Goal: Feedback & Contribution: Leave review/rating

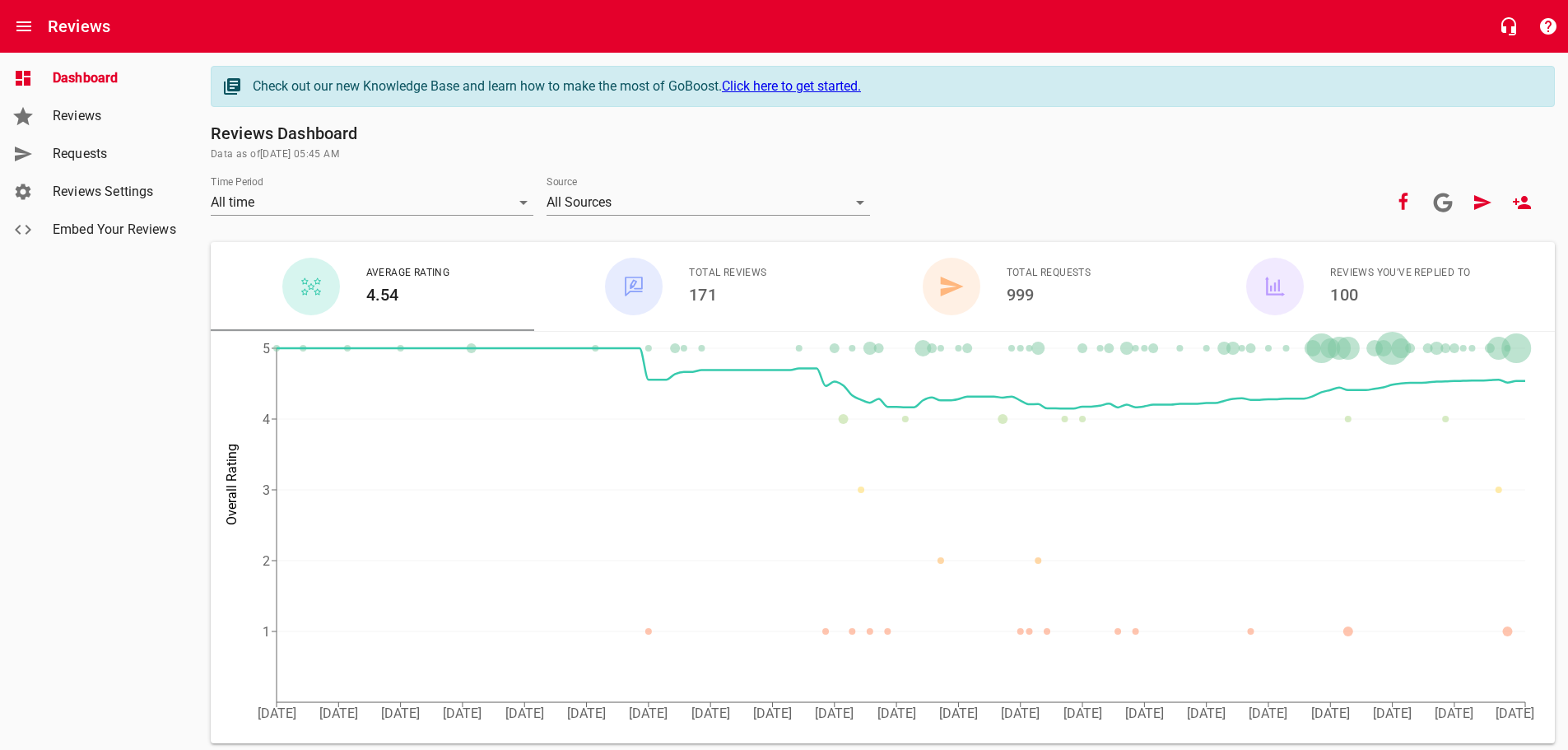
click at [82, 150] on span "Requests" at bounding box center [115, 154] width 125 height 20
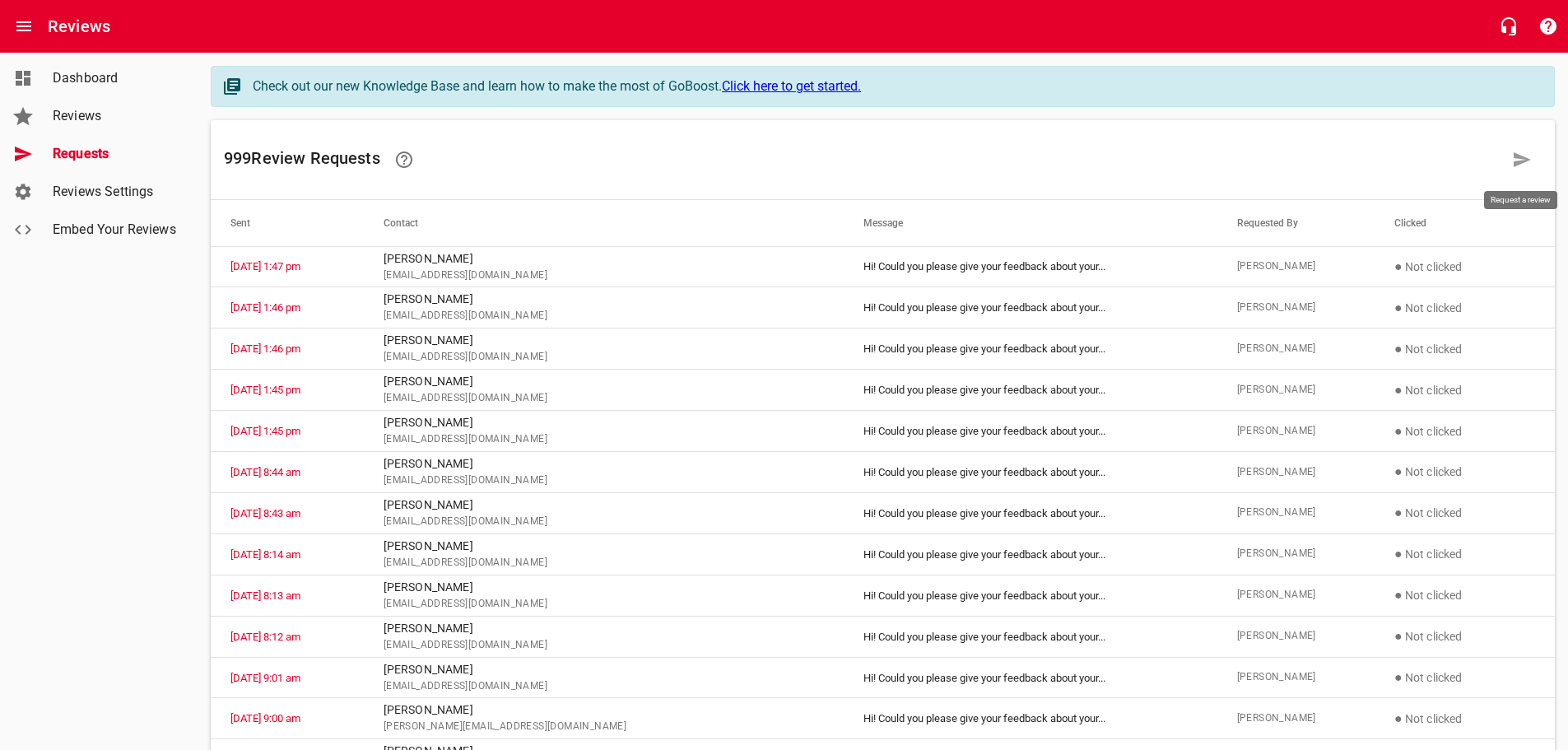
click at [1518, 155] on icon at bounding box center [1522, 159] width 17 height 15
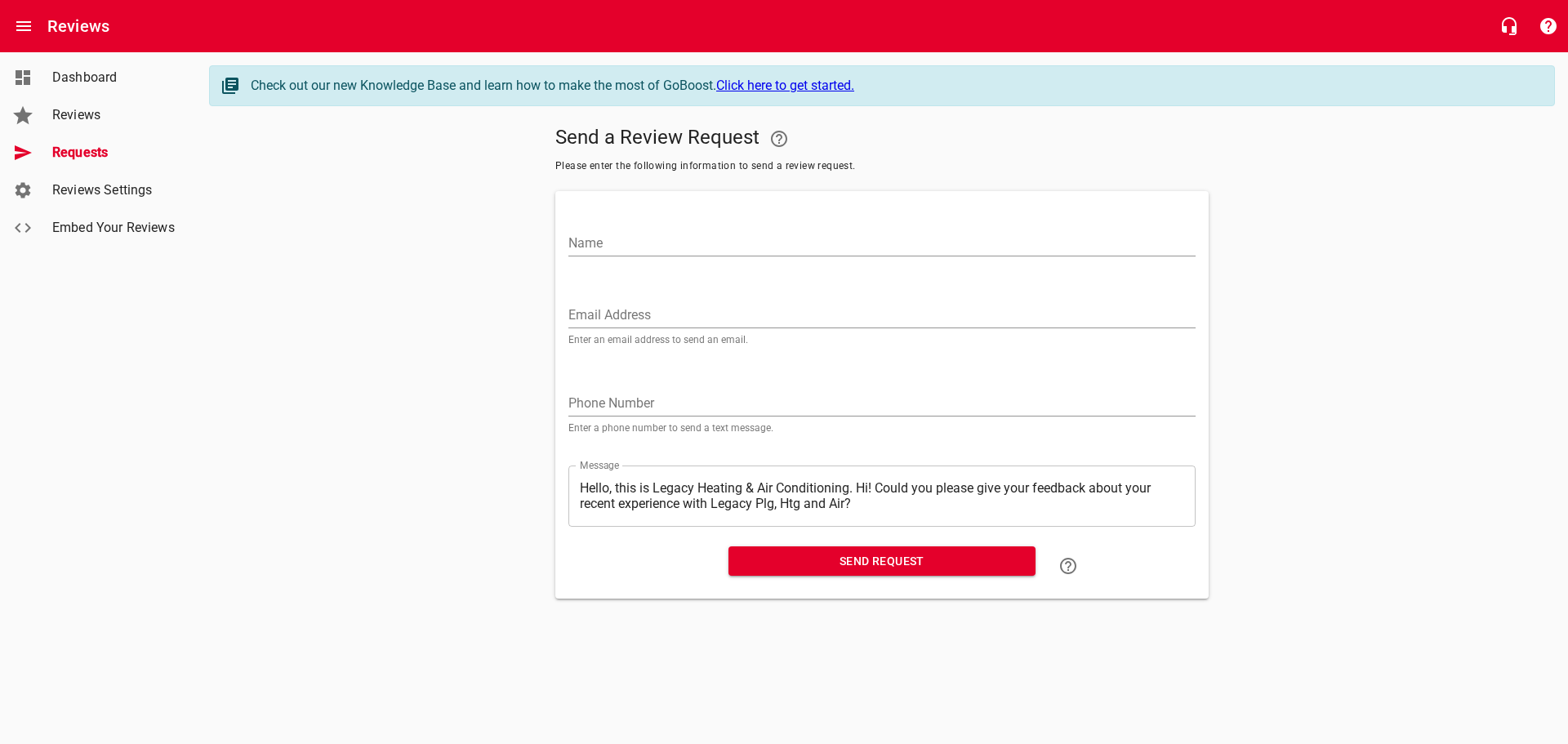
click at [585, 244] on input "Name" at bounding box center [882, 243] width 627 height 26
type input "[PERSON_NAME]"
paste input "[EMAIL_ADDRESS][DOMAIN_NAME]"
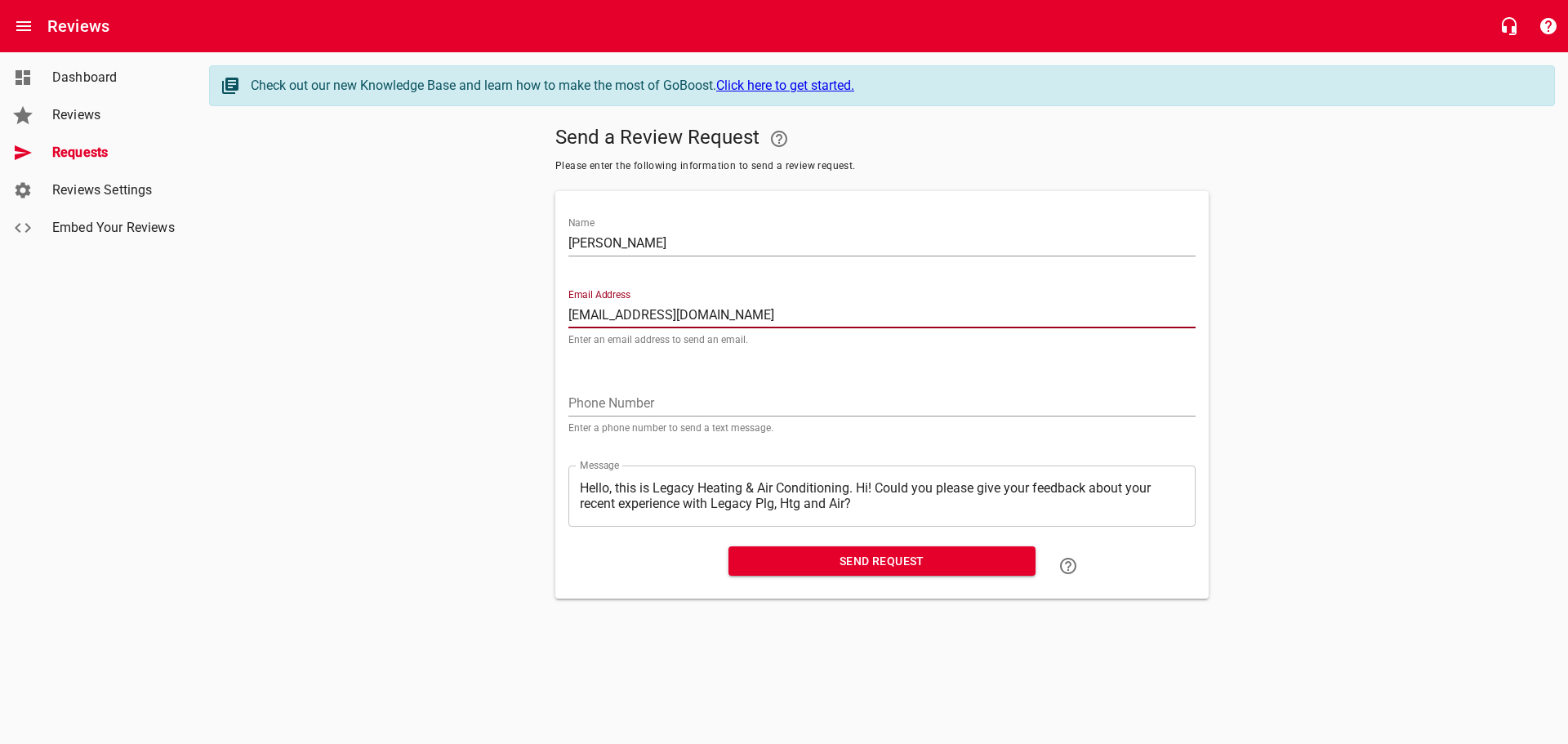
type input "[EMAIL_ADDRESS][DOMAIN_NAME]"
click at [859, 484] on textarea "Hello, this is Legacy Heating & Air Conditioning. Hi! Could you please give you…" at bounding box center [882, 496] width 604 height 31
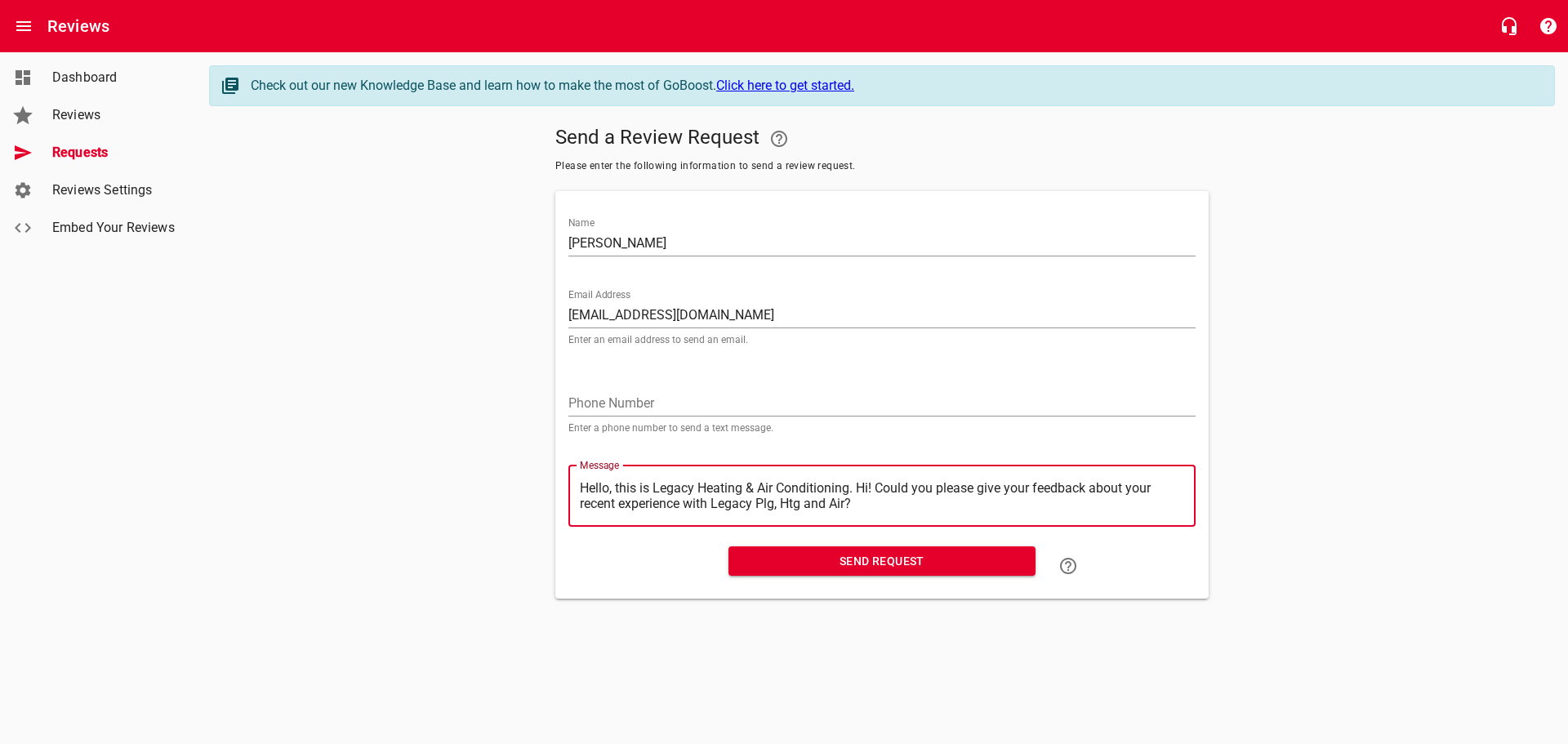
type textarea "Hello, this is Legacy Heating & Air Conditioning.Hi! Could you please give your…"
type textarea "Hello, this is Legacy Heating & Air ConditioningHi! Could you please give your …"
type textarea "Hello, this is Legacy Heating & Air ConditioninHi! Could you please give your f…"
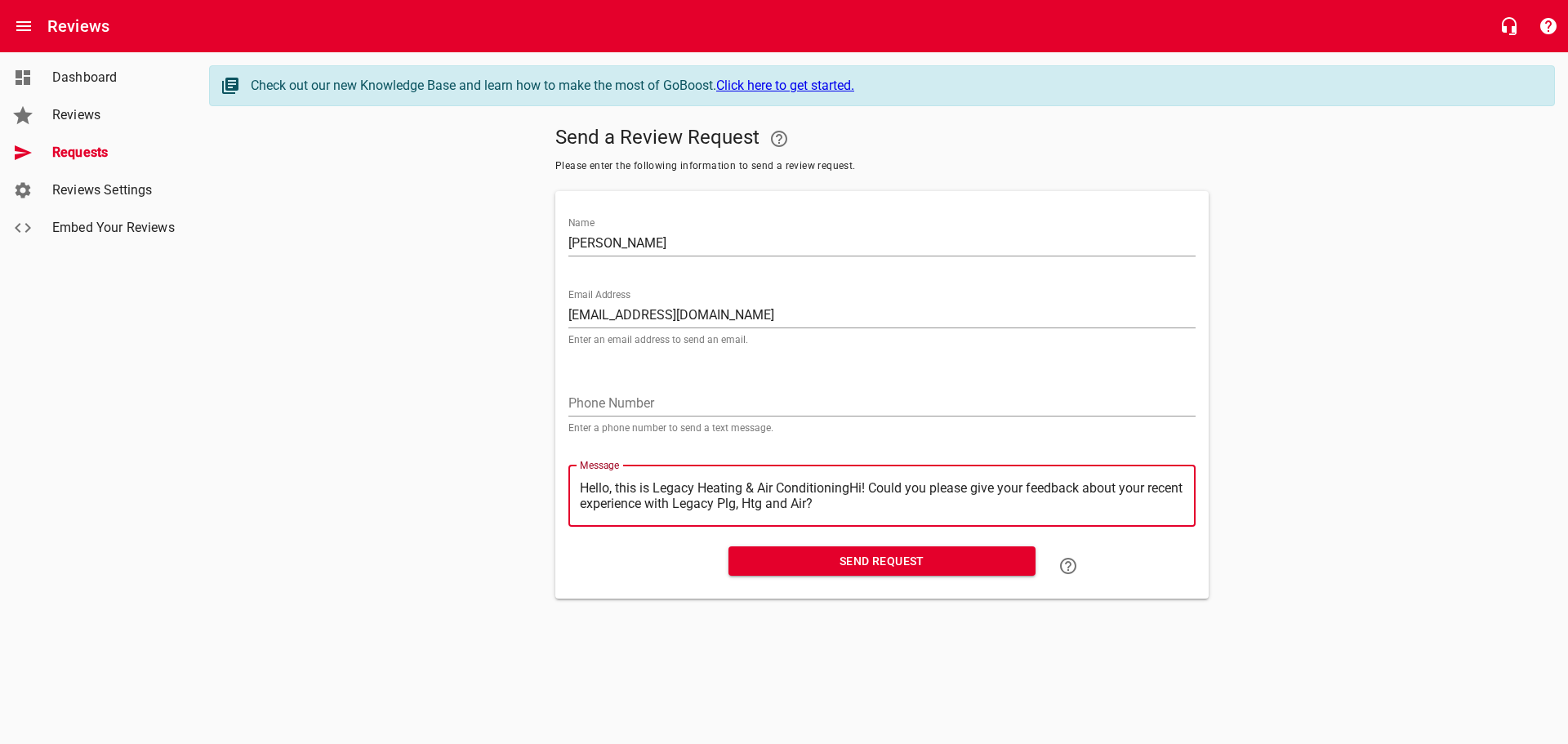
type textarea "Hello, this is Legacy Heating & Air ConditioninHi! Could you please give your f…"
type textarea "Hello, this is Legacy Heating & Air ConditioniHi! Could you please give your fe…"
type textarea "Hello, this is Legacy Heating & Air ConditionHi! Could you please give your fee…"
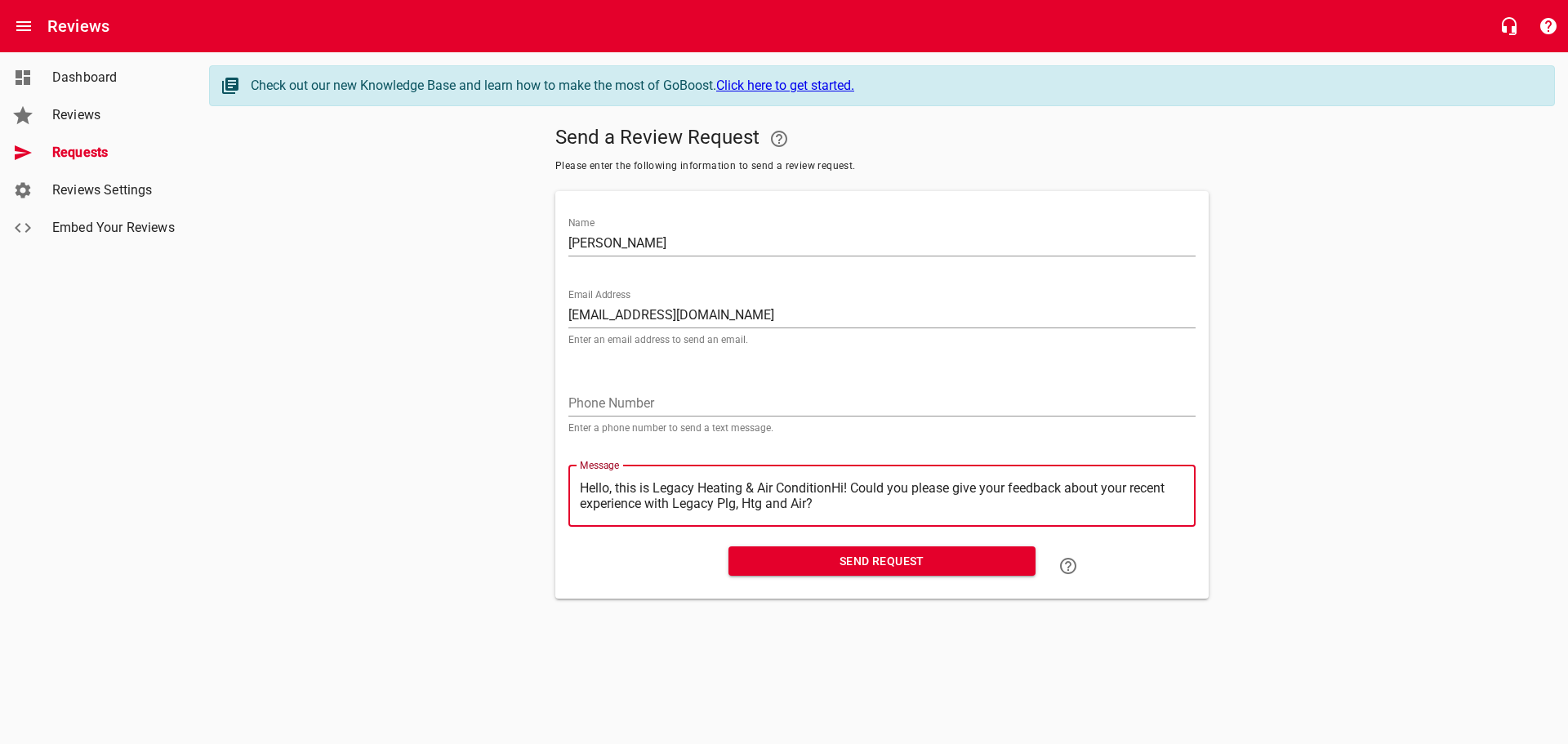
type textarea "Hello, this is Legacy Heating & Air ConditioHi! Could you please give your feed…"
type textarea "Hello, this is Legacy Heating & Air ConditiHi! Could you please give your feedb…"
type textarea "Hello, this is Legacy Heating & Air ConditHi! Could you please give your feedba…"
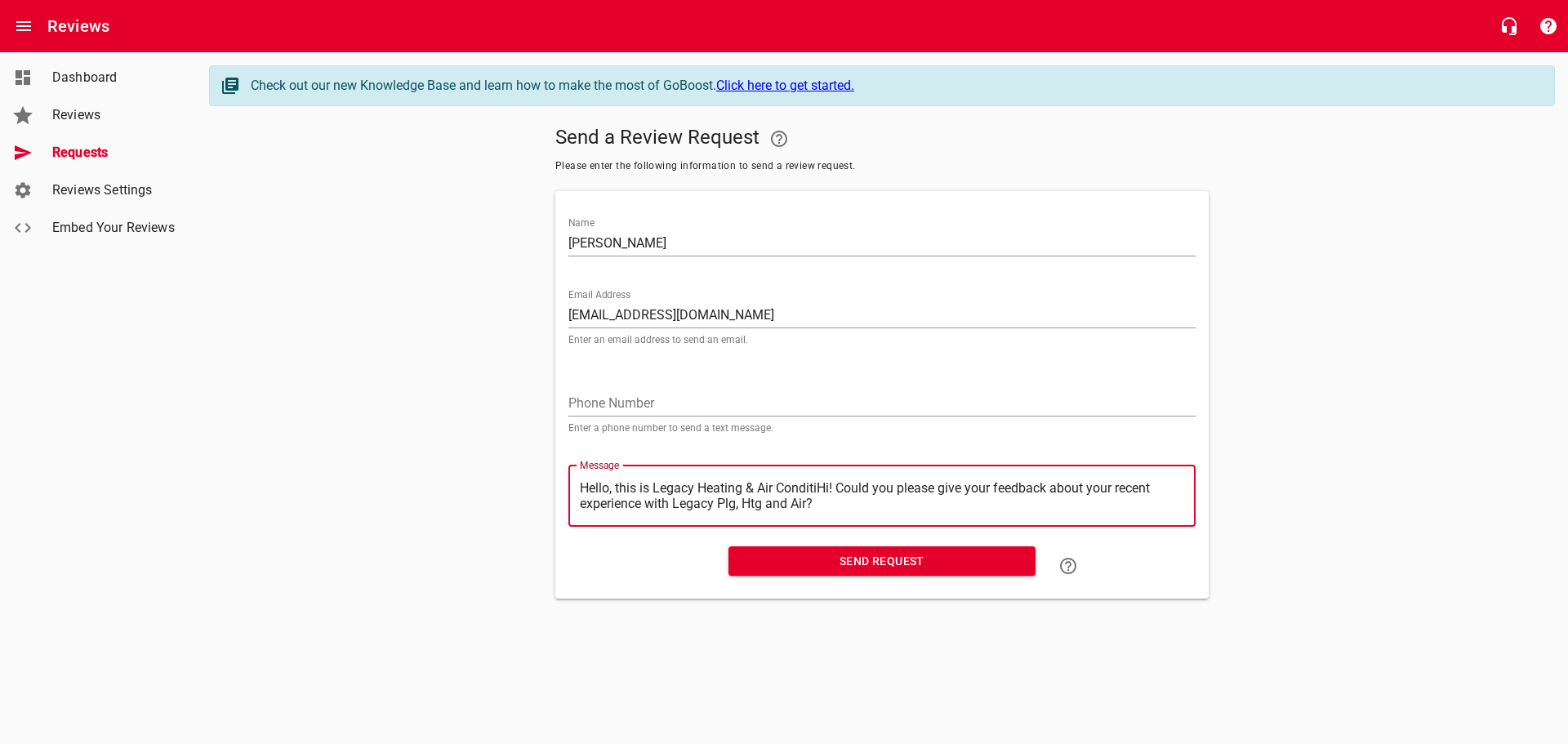
type textarea "Hello, this is Legacy Heating & Air ConditHi! Could you please give your feedba…"
type textarea "Hello, this is Legacy Heating & Air CondiHi! Could you please give your feedbac…"
type textarea "Hello, this is Legacy Heating & Air CondHi! Could you please give your feedback…"
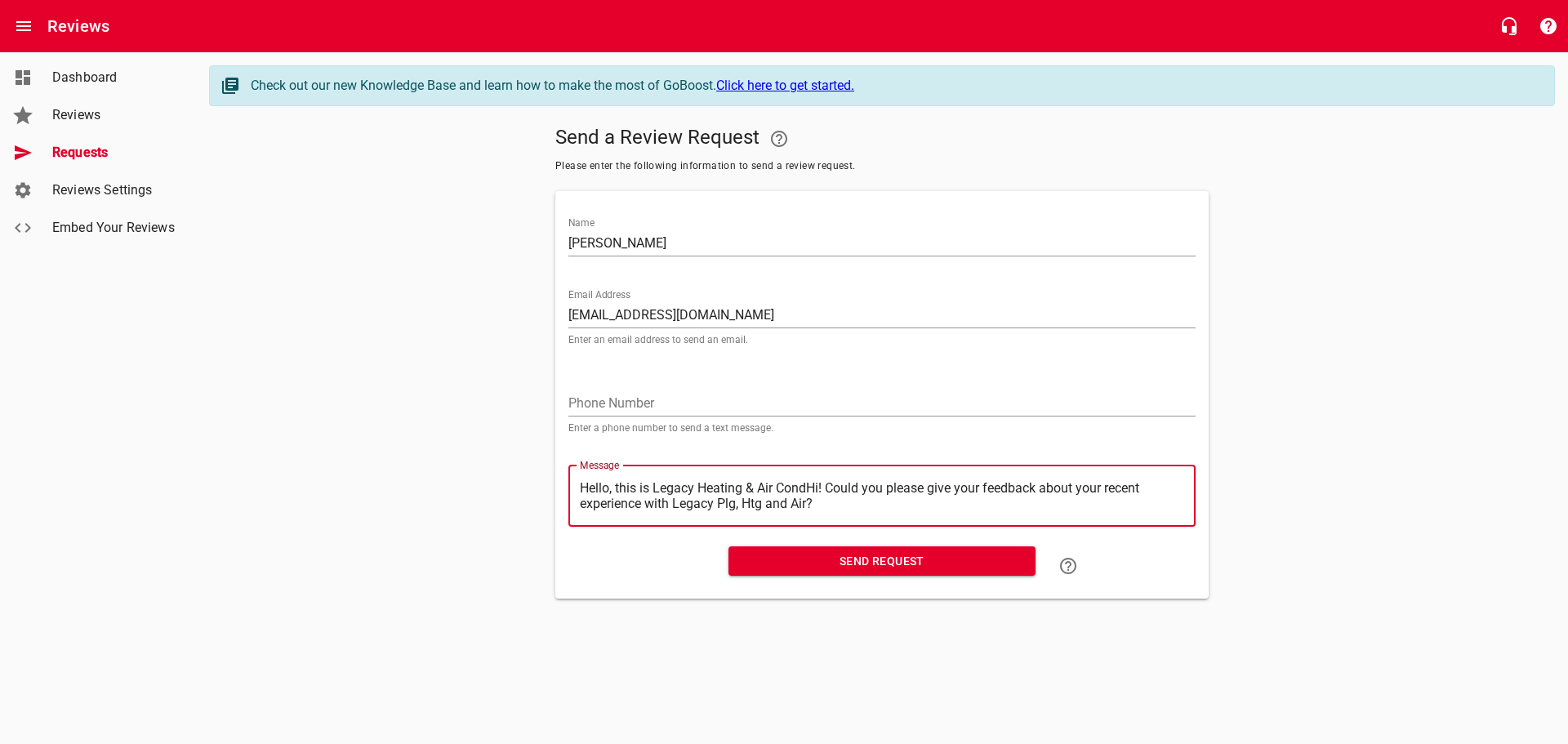
type textarea "Hello, this is Legacy Heating & Air ConHi! Could you please give your feedback …"
type textarea "Hello, this is Legacy Heating & Air CoHi! Could you please give your feedback a…"
type textarea "Hello, this is Legacy Heating & Air CHi! Could you please give your feedback ab…"
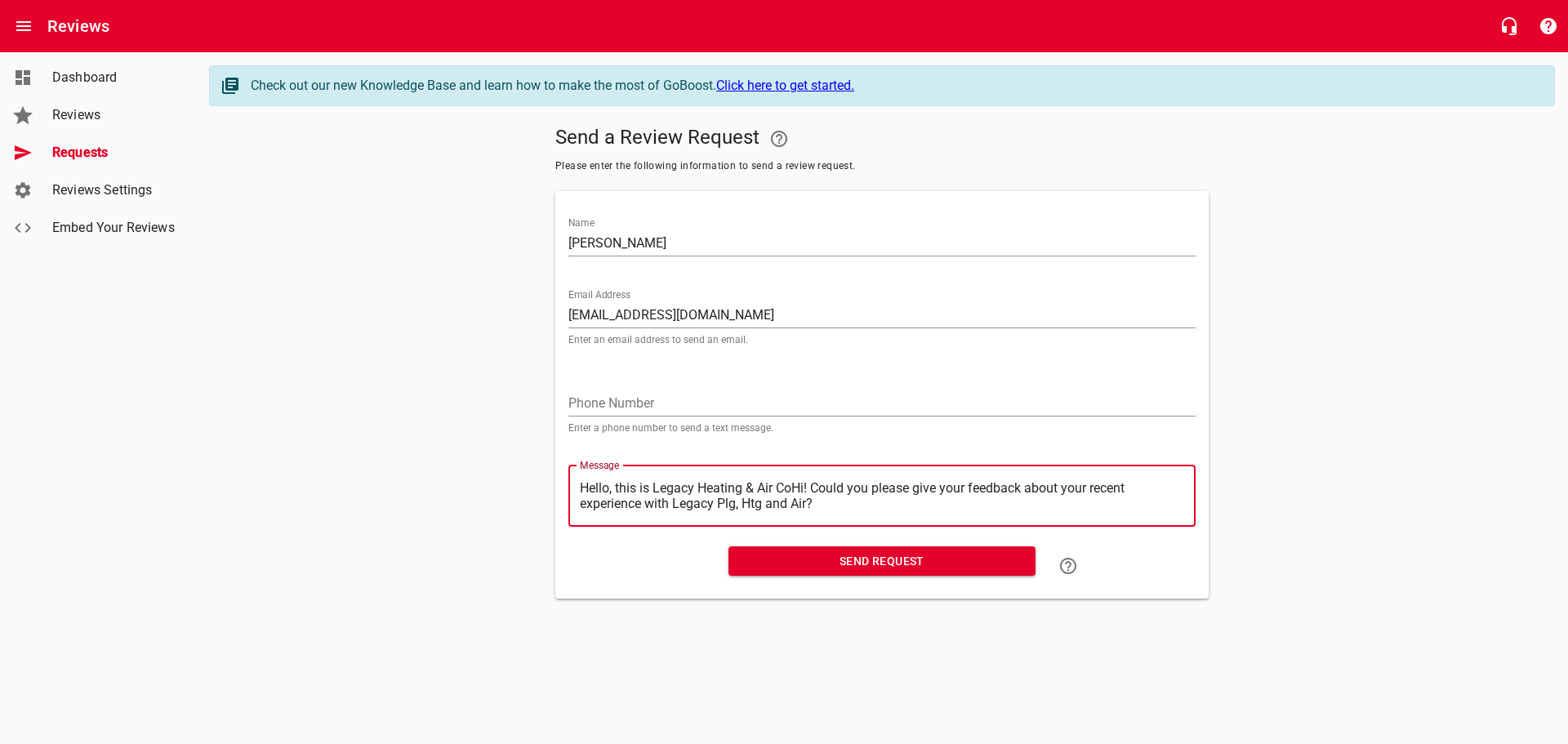
type textarea "Hello, this is Legacy Heating & Air CHi! Could you please give your feedback ab…"
type textarea "Hello, this is Legacy Heating & Air Hi! Could you please give your feedback abo…"
type textarea "Hello, this is Legacy Heating & AirHi! Could you please give your feedback abou…"
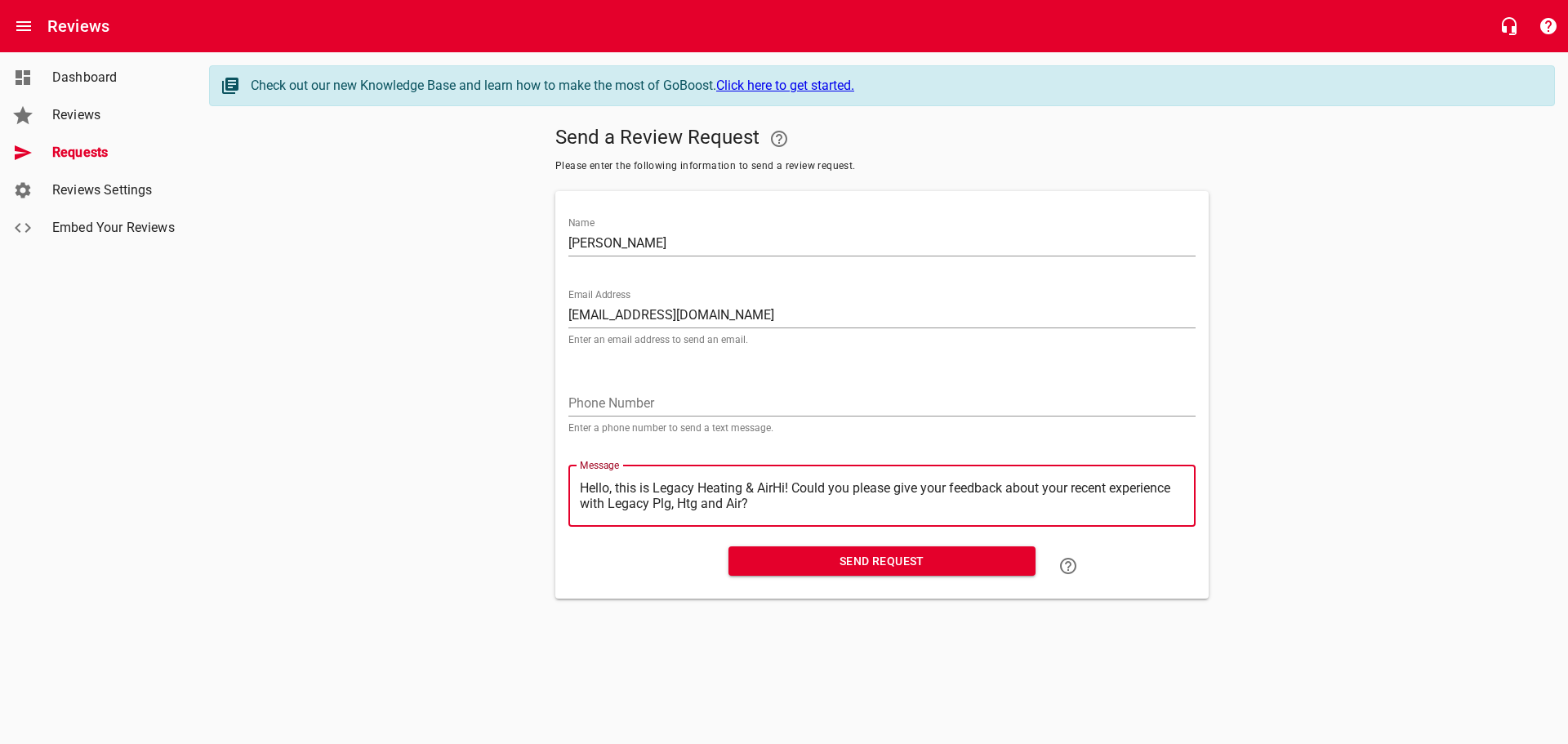
type textarea "Hello, this is Legacy Heating & AiHi! Could you please give your feedback about…"
type textarea "Hello, this is Legacy Heating & AHi! Could you please give your feedback about …"
type textarea "Hello, this is Legacy Heating & Hi! Could you please give your feedback about y…"
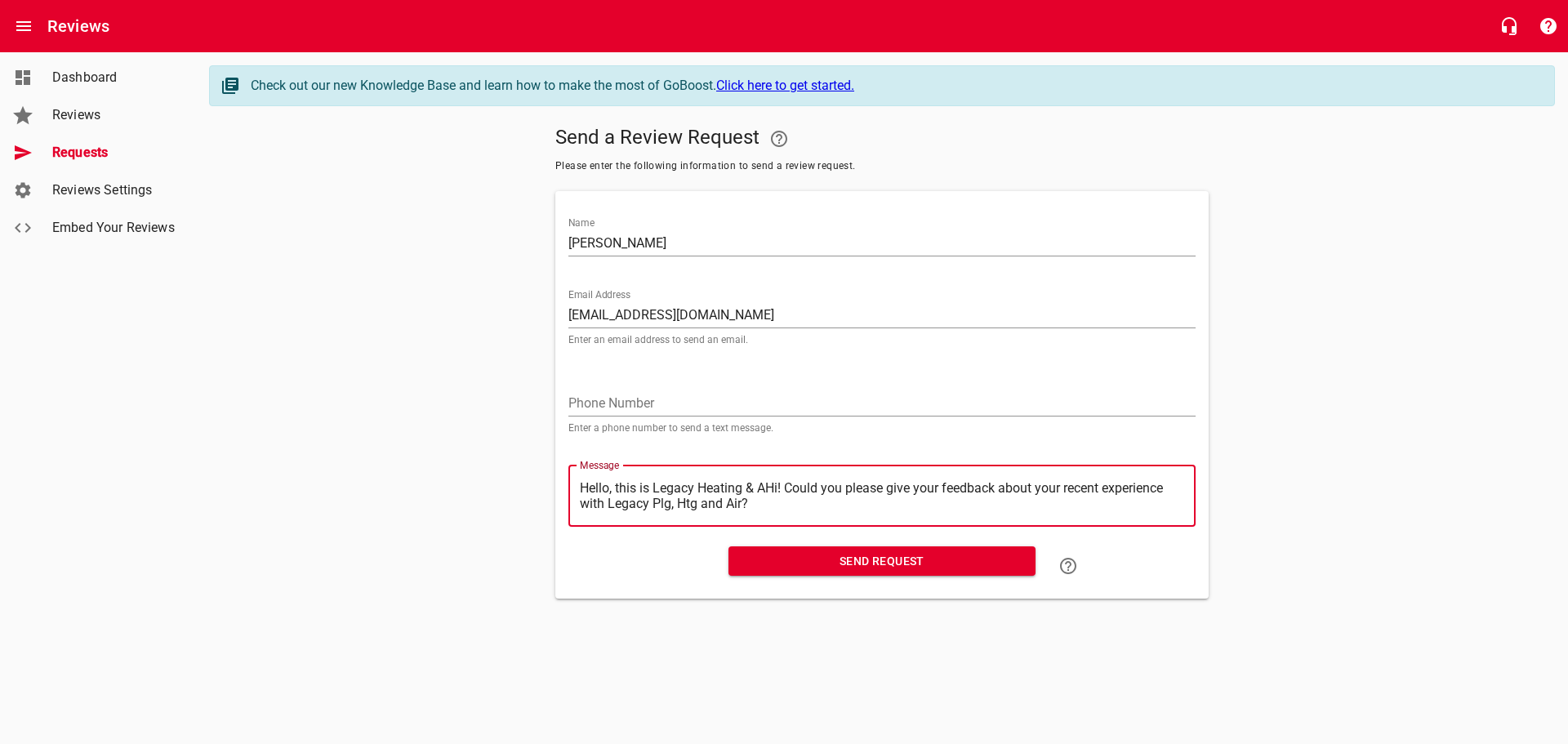
type textarea "Hello, this is Legacy Heating & Hi! Could you please give your feedback about y…"
type textarea "Hello, this is Legacy Heating &Hi! Could you please give your feedback about yo…"
type textarea "Hello, this is Legacy Heating Hi! Could you please give your feedback about you…"
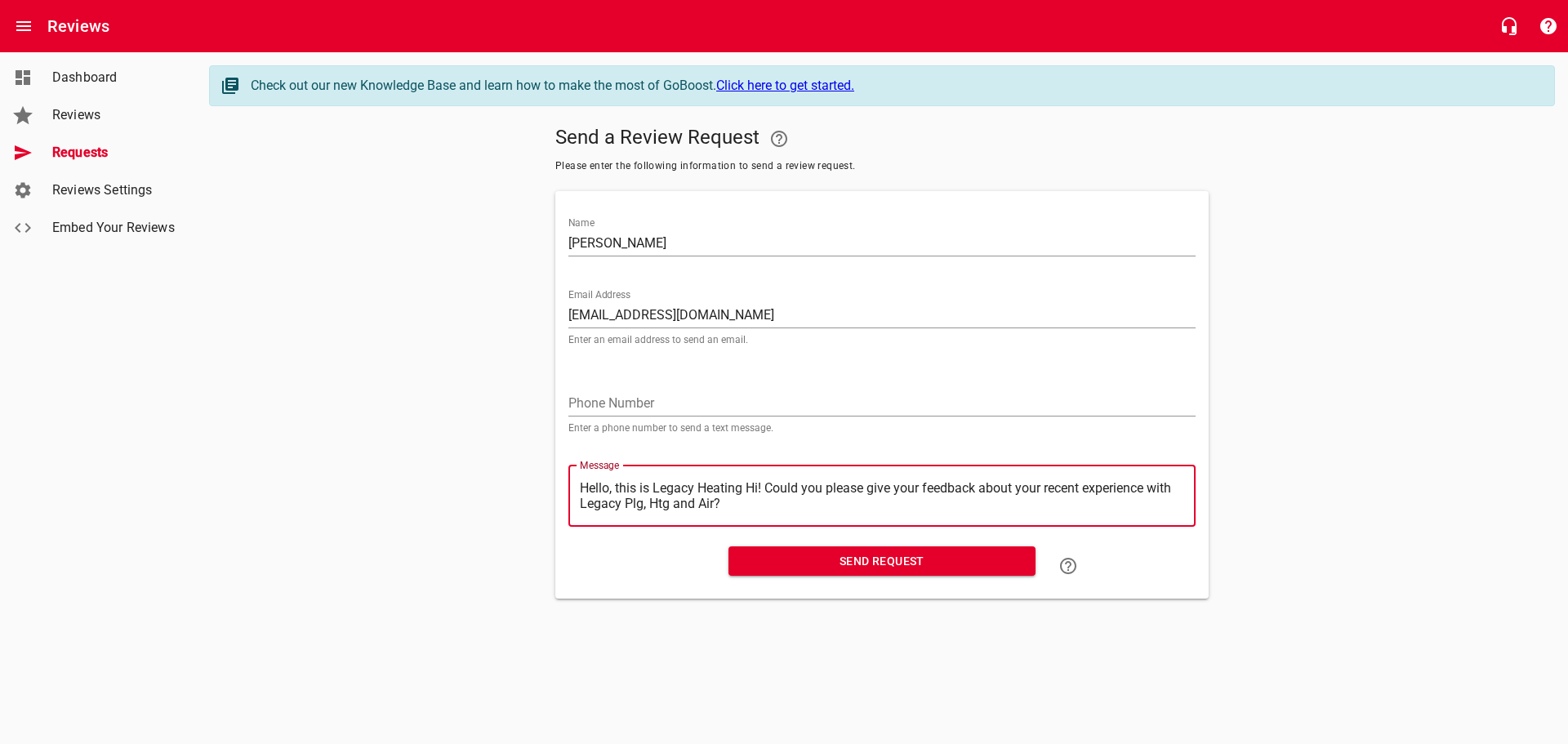
type textarea "Hello, this is Legacy HeatingHi! Could you please give your feedback about your…"
type textarea "Hello, this is Legacy HeatinHi! Could you please give your feedback about your …"
type textarea "Hello, this is Legacy HeatiHi! Could you please give your feedback about your r…"
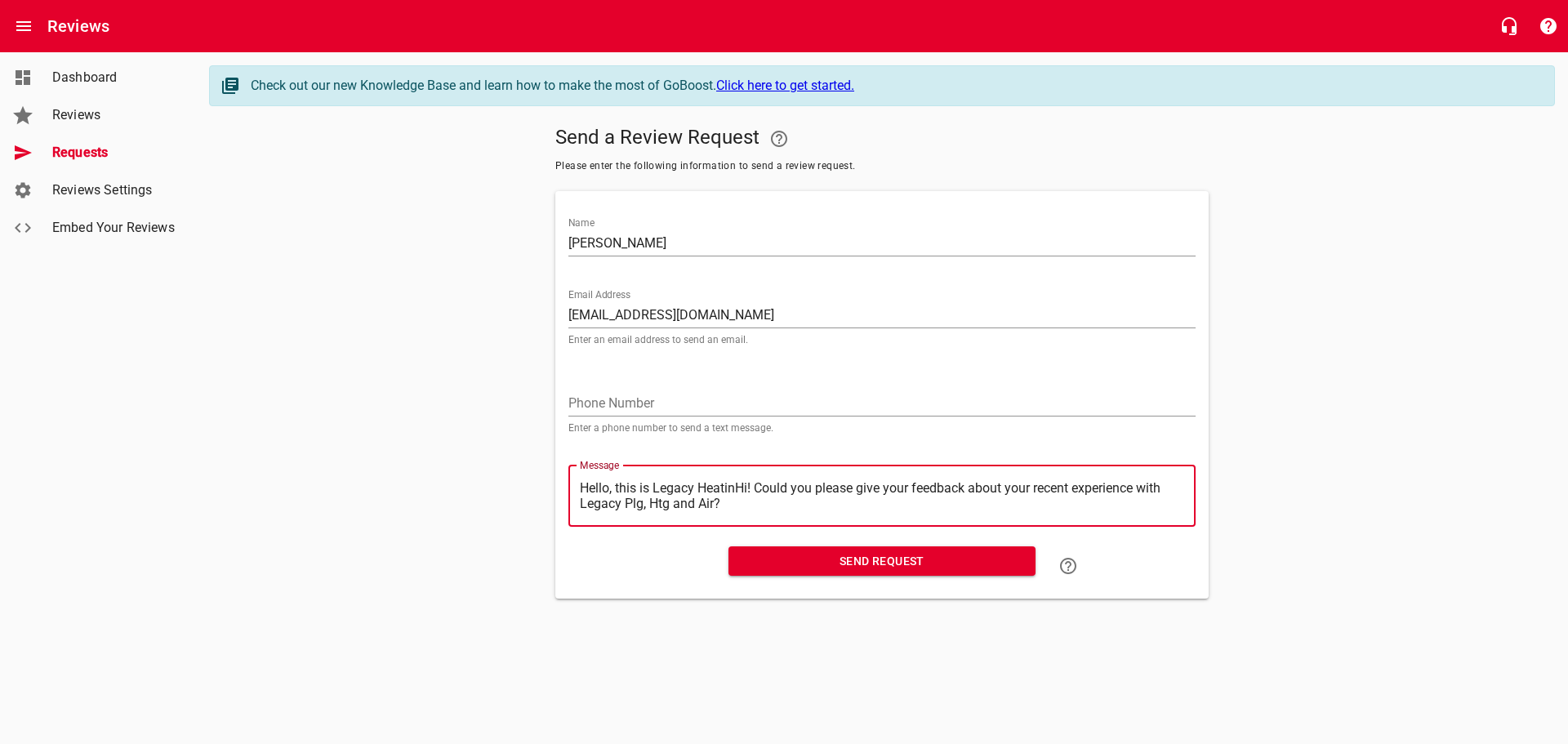
type textarea "Hello, this is Legacy HeatiHi! Could you please give your feedback about your r…"
type textarea "Hello, this is Legacy HeatHi! Could you please give your feedback about your re…"
type textarea "Hello, this is Legacy HeaHi! Could you please give your feedback about your rec…"
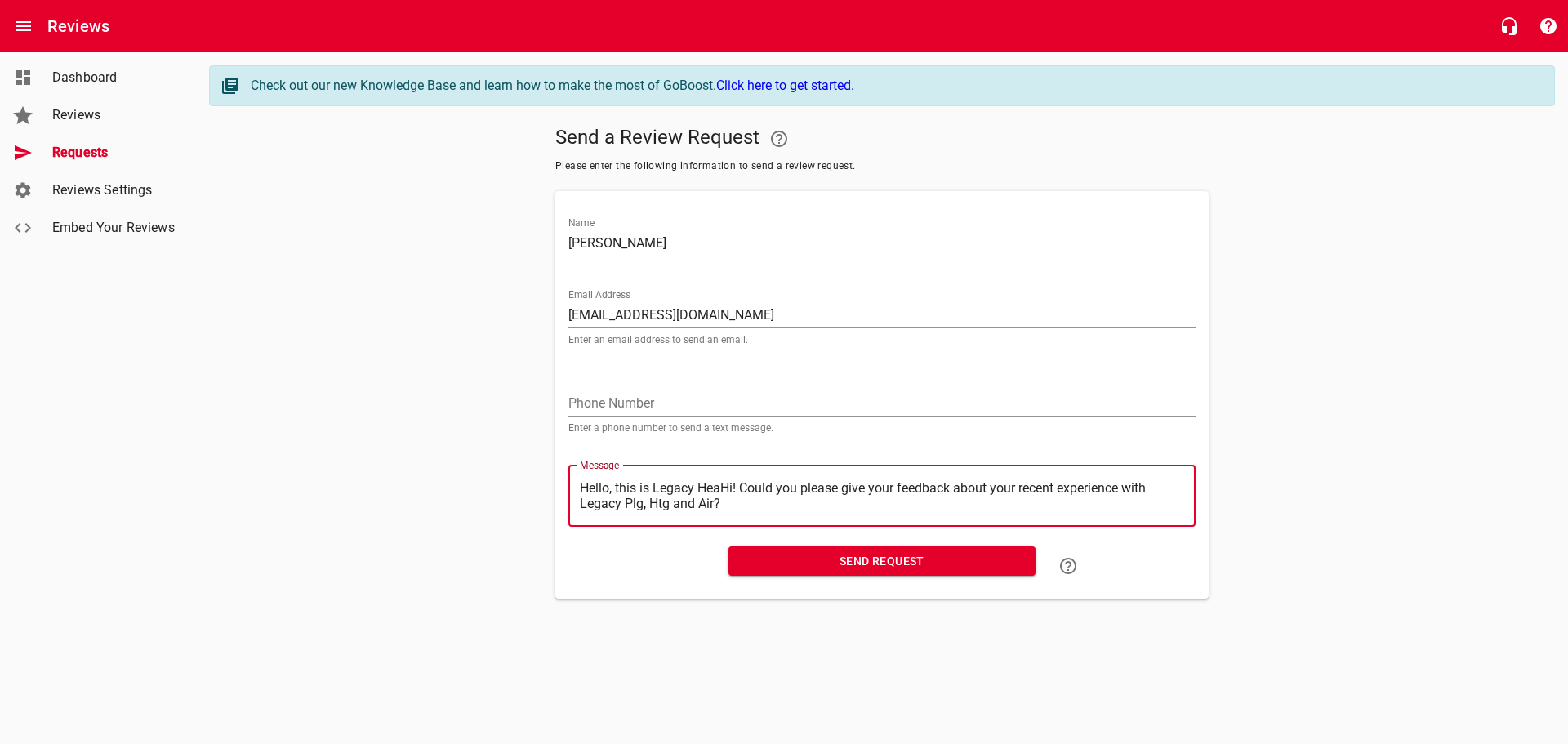
type textarea "Hello, this is Legacy HeHi! Could you please give your feedback about your rece…"
type textarea "Hello, this is Legacy HHi! Could you please give your feedback about your recen…"
type textarea "Hello, this is Legacy Hi! Could you please give your feedback about your recent…"
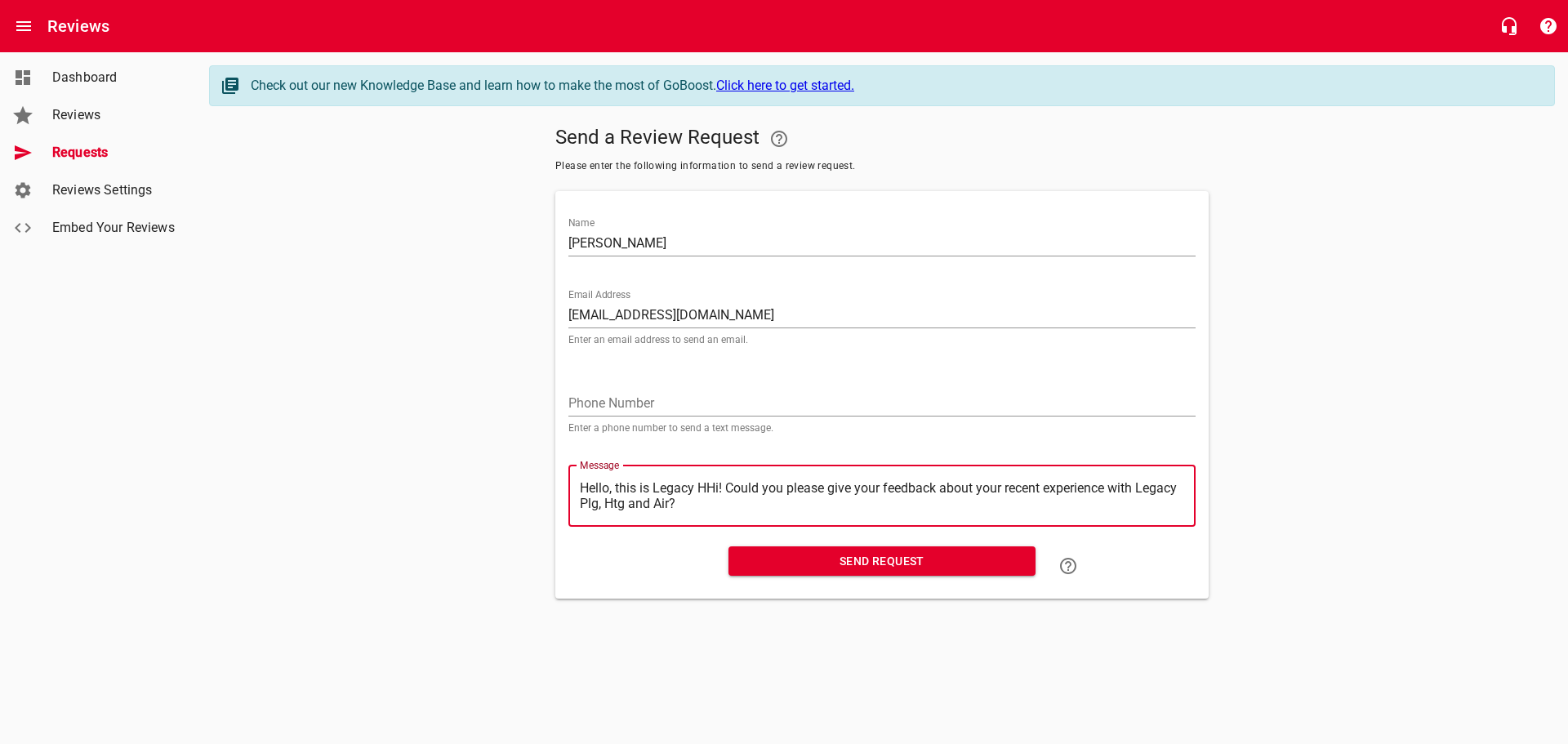
type textarea "Hello, this is Legacy Hi! Could you please give your feedback about your recent…"
type textarea "Hello, this is LegacyHi! Could you please give your feedback about your recent …"
type textarea "Hello, this is LegacHi! Could you please give your feedback about your recent e…"
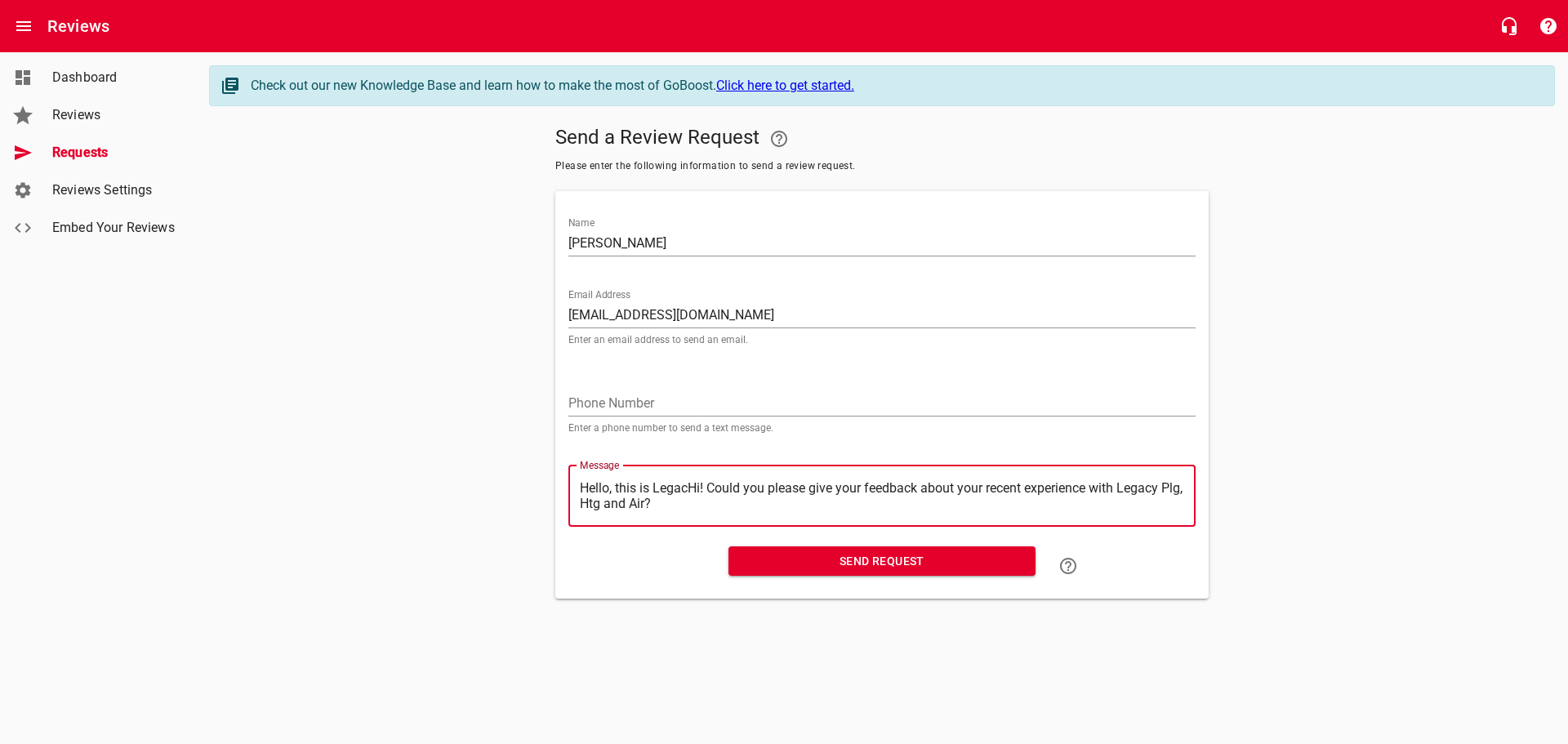
type textarea "Hello, this is LegaHi! Could you please give your feedback about your recent ex…"
type textarea "Hello, this is LegHi! Could you please give your feedback about your recent exp…"
type textarea "Hello, this is LeHi! Could you please give your feedback about your recent expe…"
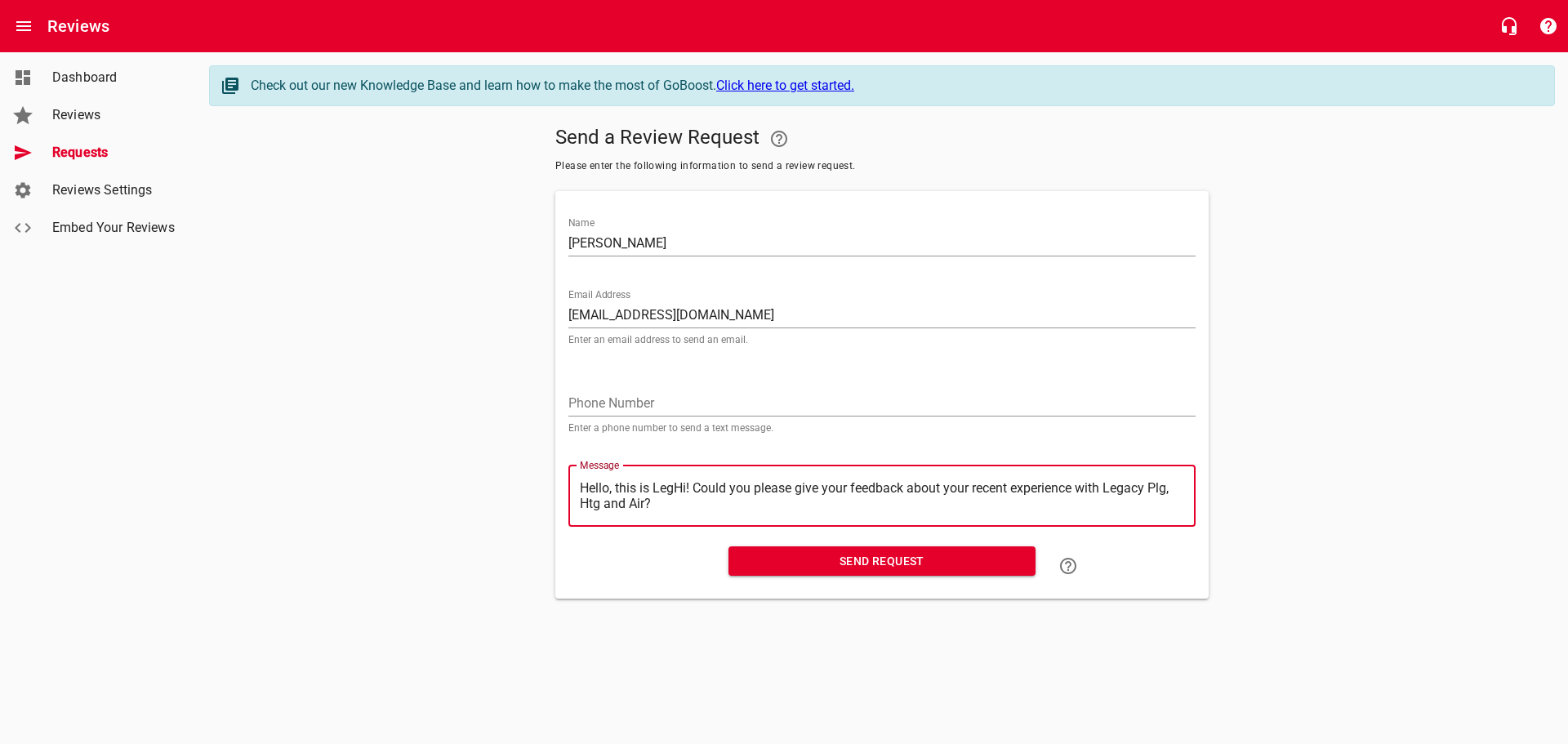
type textarea "Hello, this is LeHi! Could you please give your feedback about your recent expe…"
type textarea "Hello, this is LHi! Could you please give your feedback about your recent exper…"
type textarea "Hello, this is Hi! Could you please give your feedback about your recent experi…"
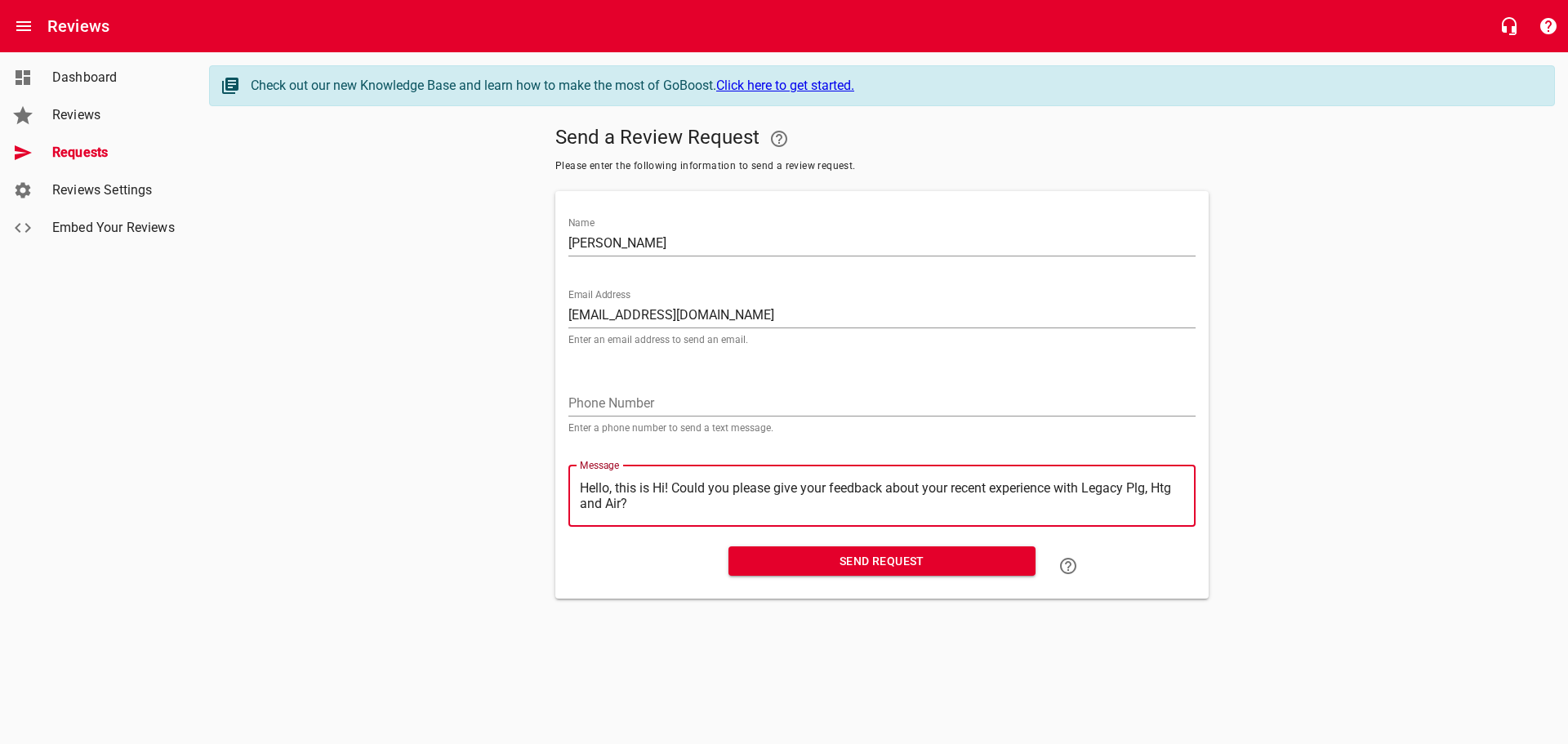
type textarea "Hello, this isHi! Could you please give your feedback about your recent experie…"
type textarea "Hello, this iHi! Could you please give your feedback about your recent experien…"
type textarea "Hello, this Hi! Could you please give your feedback about your recent experienc…"
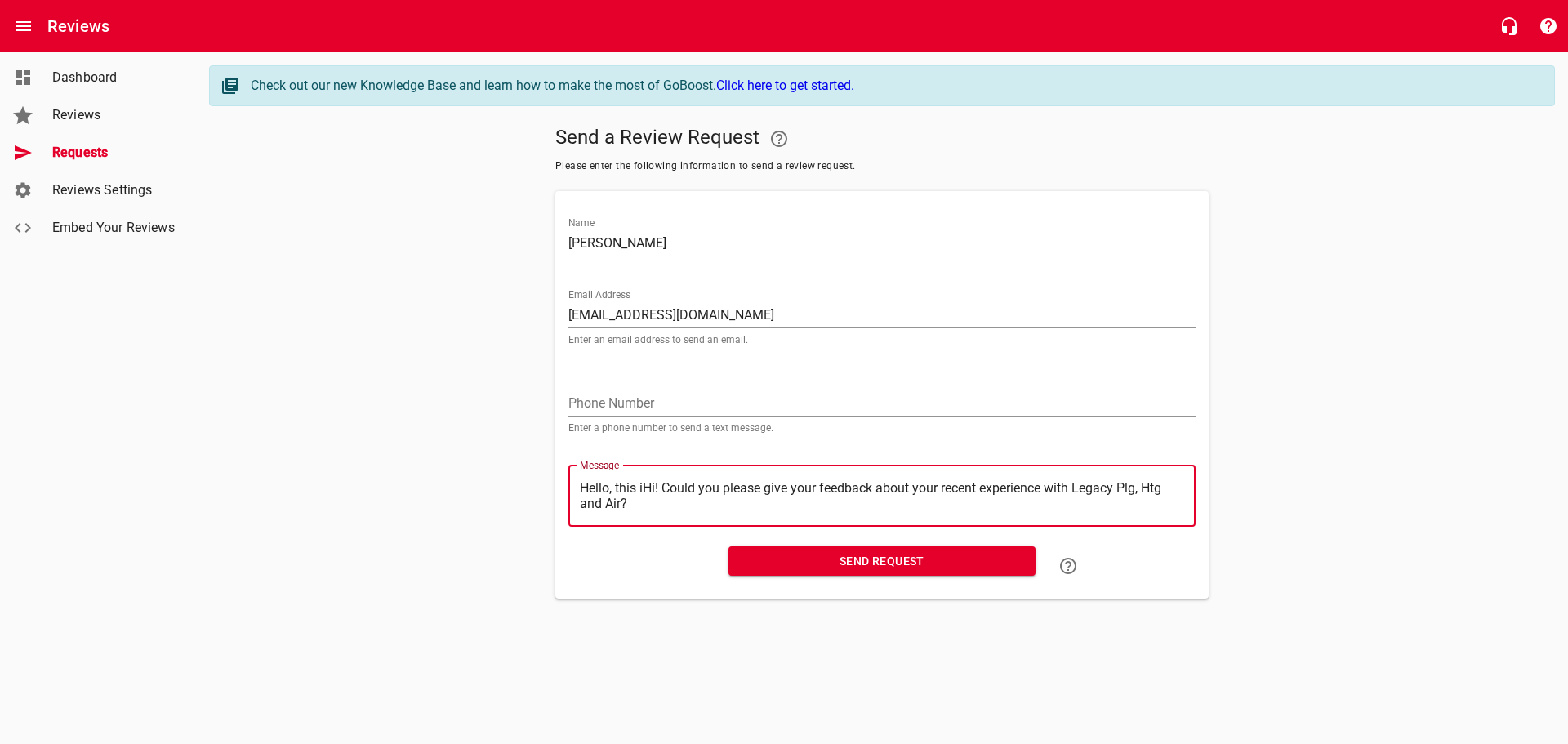
type textarea "Hello, this Hi! Could you please give your feedback about your recent experienc…"
type textarea "Hello, thisHi! Could you please give your feedback about your recent experience…"
type textarea "Hello, thiHi! Could you please give your feedback about your recent experience …"
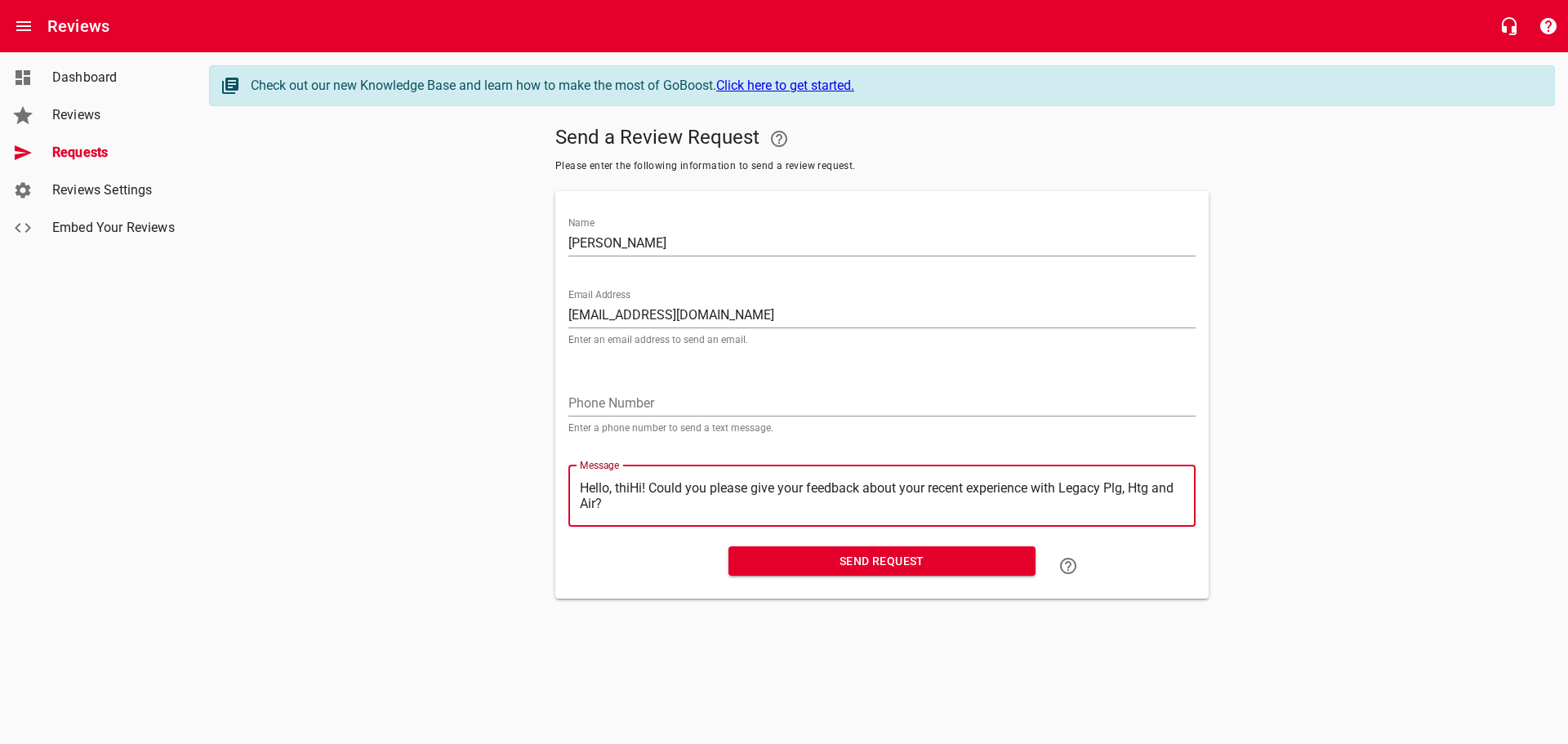
type textarea "Hello, thHi! Could you please give your feedback about your recent experience w…"
type textarea "Hello, tHi! Could you please give your feedback about your recent experience wi…"
type textarea "Hello, Hi! Could you please give your feedback about your recent experience wit…"
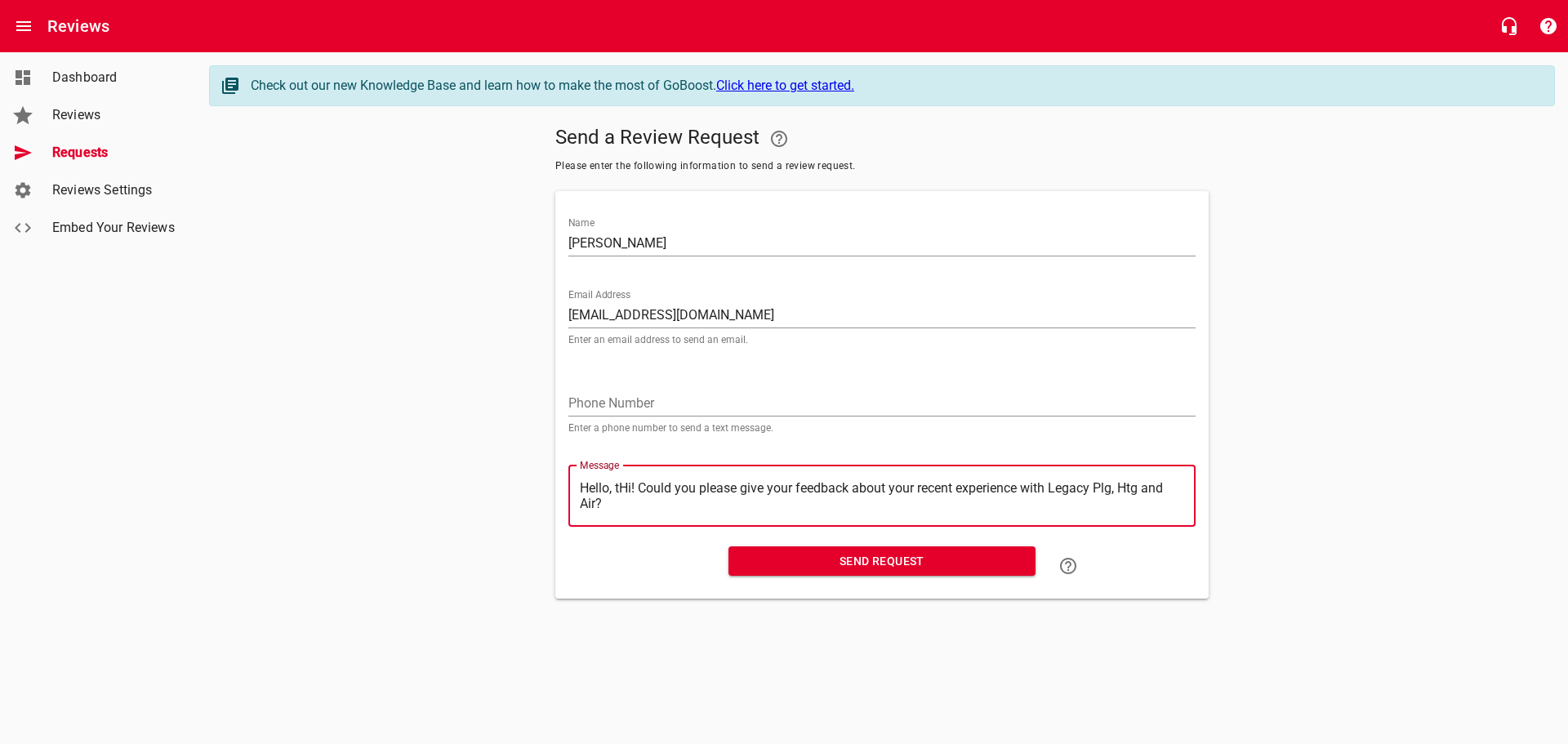
type textarea "Hello, Hi! Could you please give your feedback about your recent experience wit…"
type textarea "Hello,Hi! Could you please give your feedback about your recent experience with…"
type textarea "HelloHi! Could you please give your feedback about your recent experience with …"
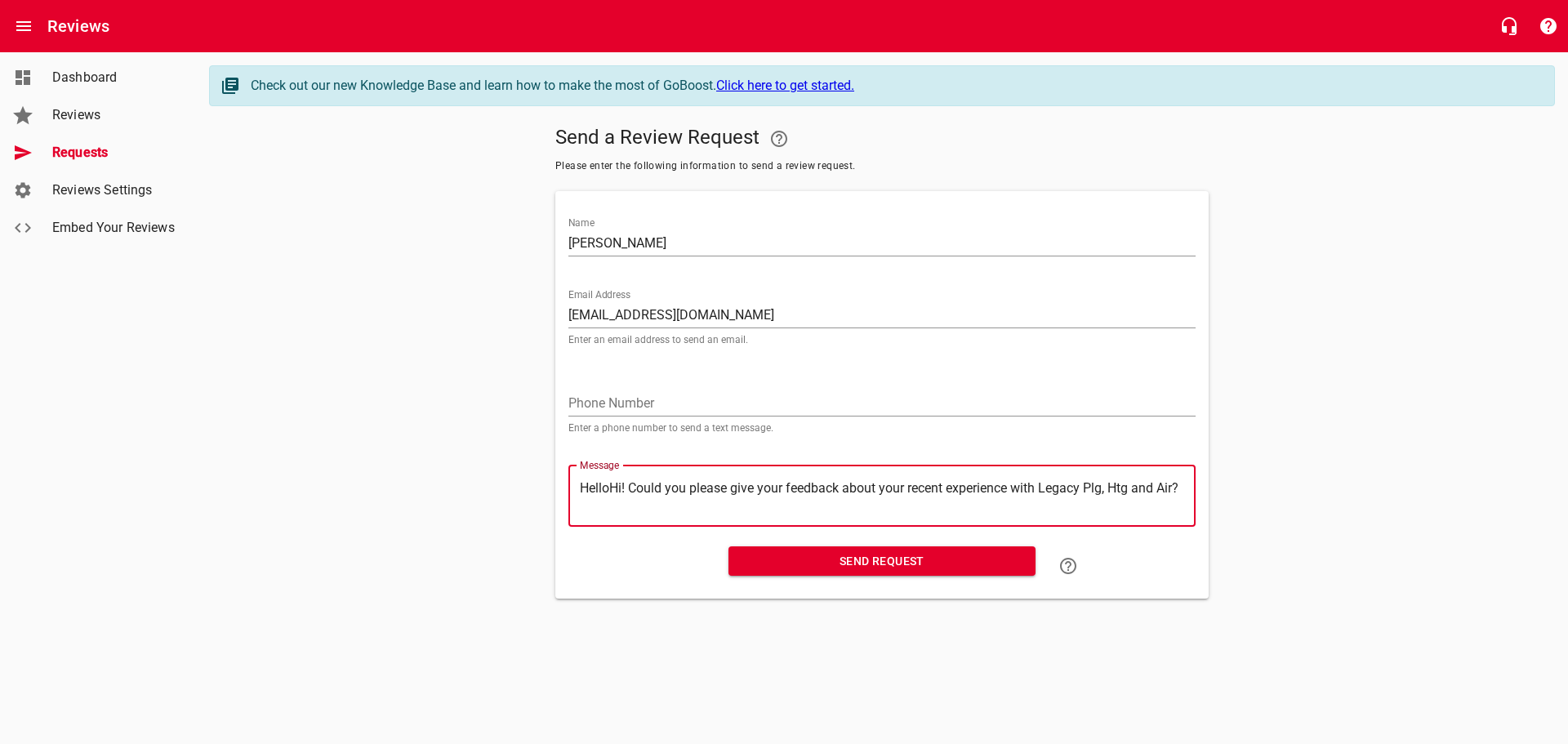
type textarea "HellHi! Could you please give your feedback about your recent experience with L…"
type textarea "HelHi! Could you please give your feedback about your recent experience with Le…"
type textarea "HeHi! Could you please give your feedback about your recent experience with Leg…"
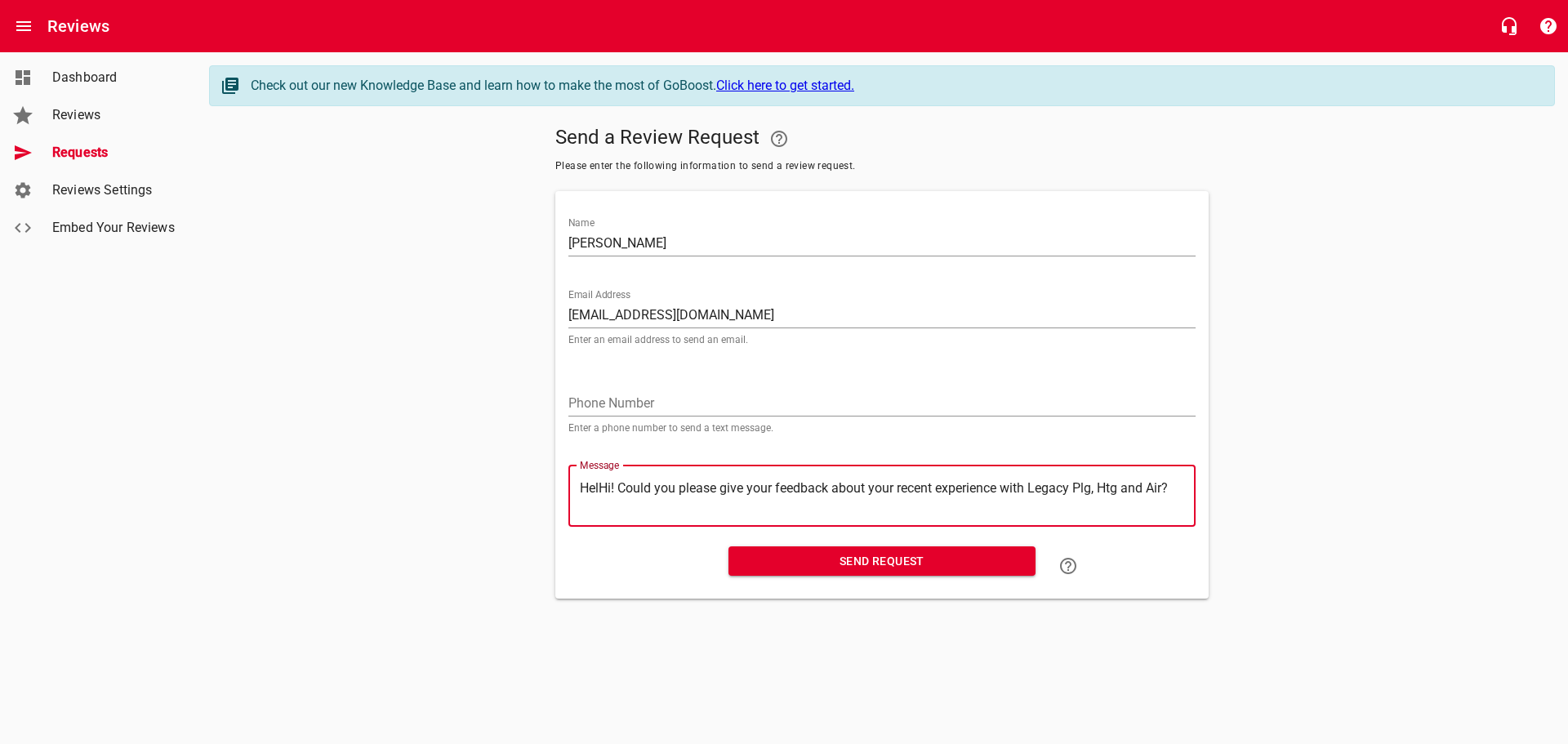
type textarea "HeHi! Could you please give your feedback about your recent experience with Leg…"
type textarea "HHi! Could you please give your feedback about your recent experience with Lega…"
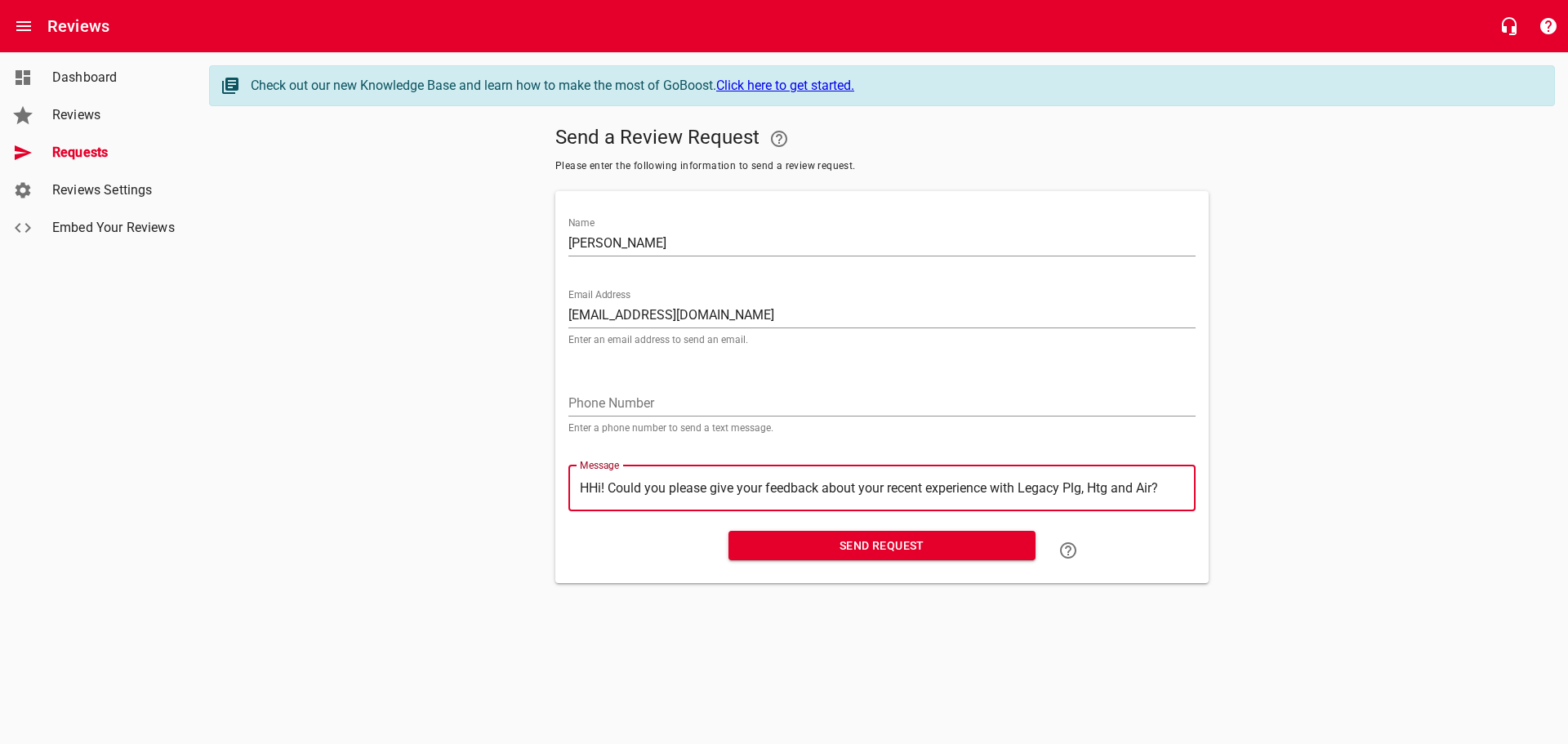
type textarea "Hi! Could you please give your feedback about your recent experience with Legac…"
click at [886, 542] on span "Send Request" at bounding box center [882, 546] width 281 height 20
